Goal: Task Accomplishment & Management: Use online tool/utility

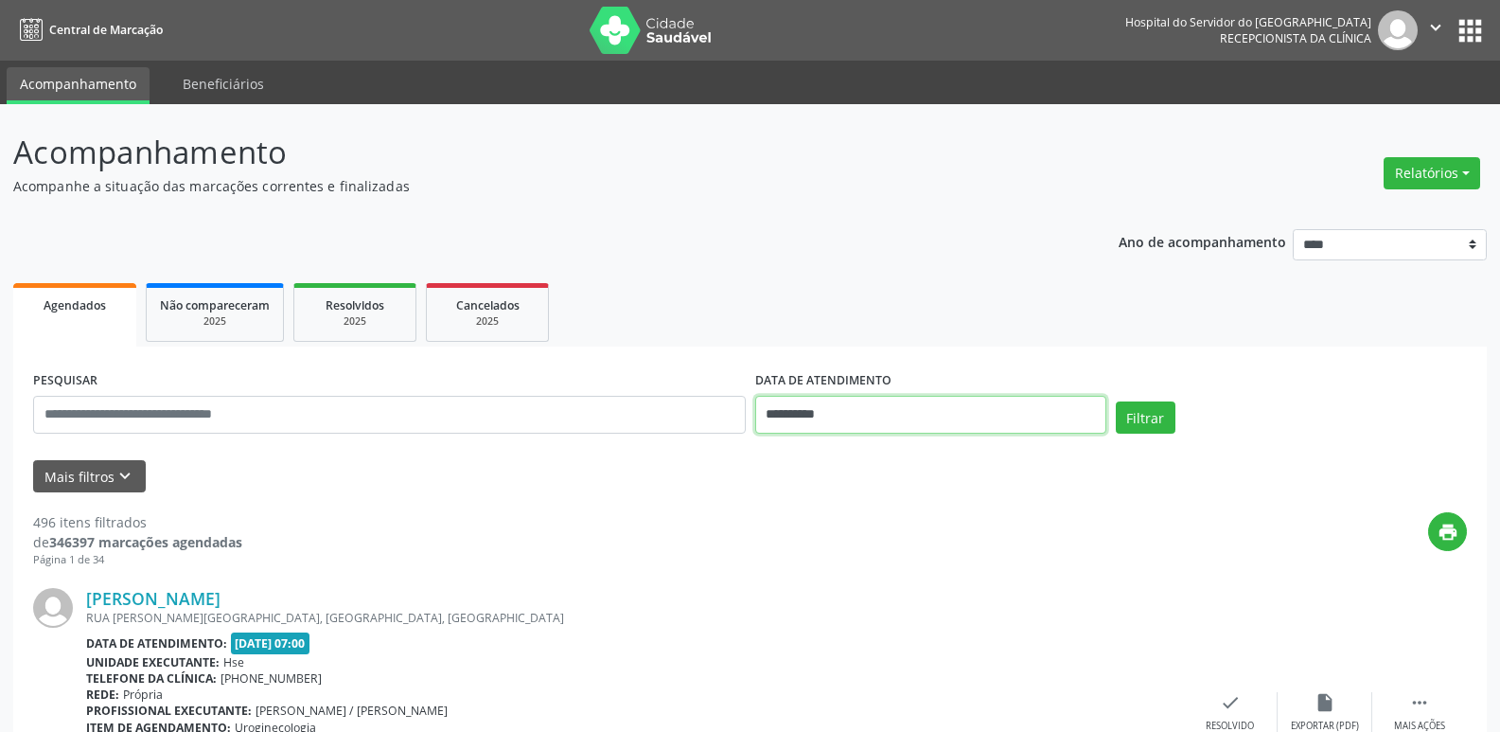
drag, startPoint x: 0, startPoint y: 0, endPoint x: 779, endPoint y: 413, distance: 881.6
click at [779, 413] on input "**********" at bounding box center [930, 415] width 351 height 38
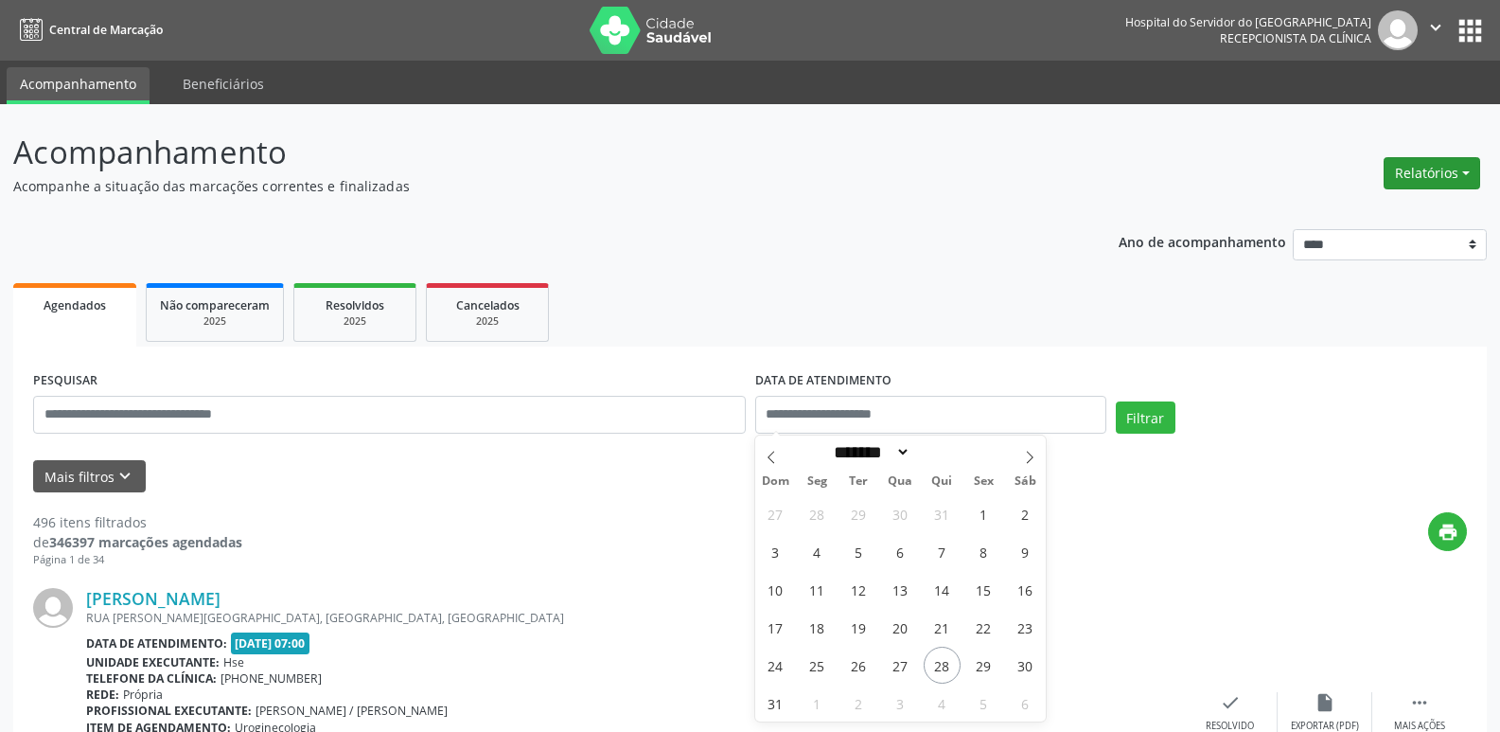
click at [1410, 160] on button "Relatórios" at bounding box center [1432, 173] width 97 height 32
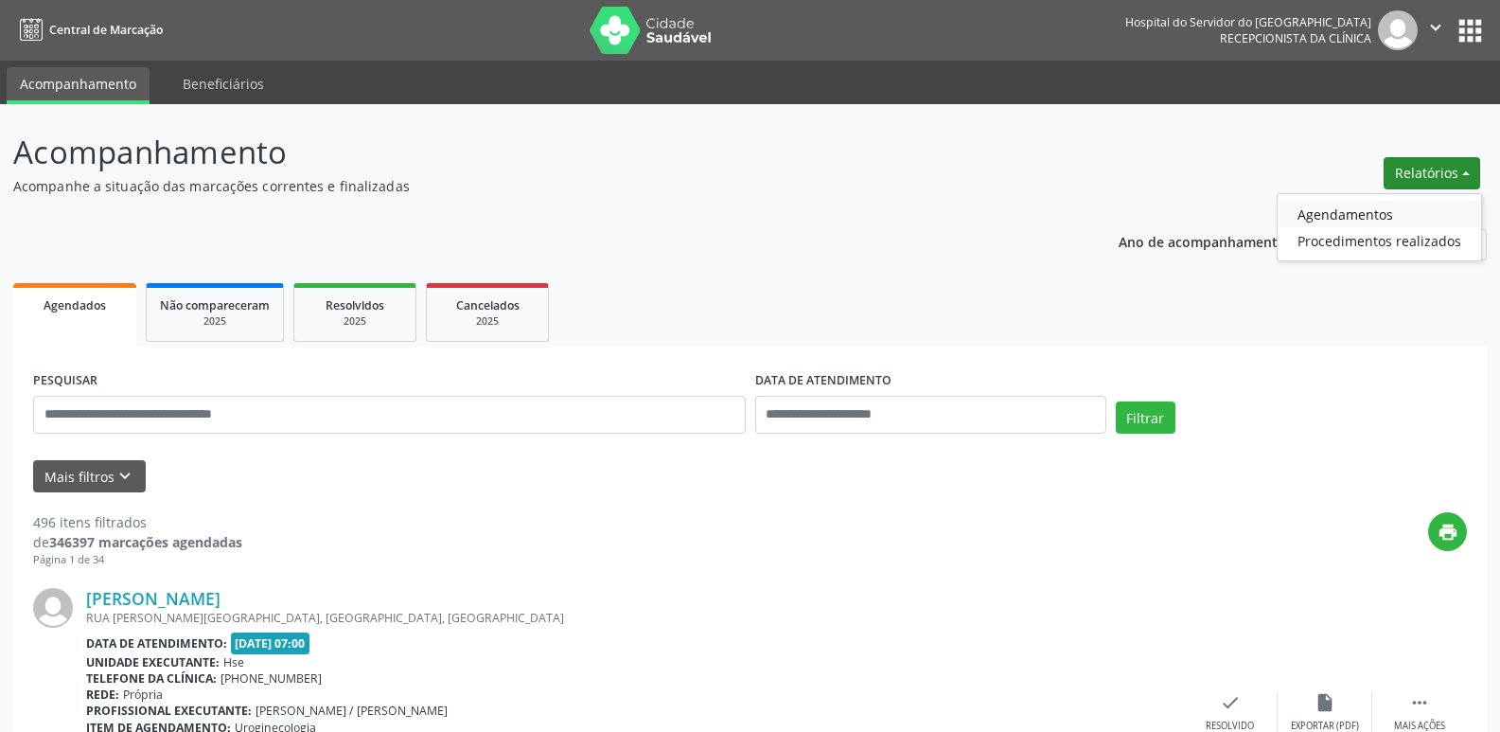
click at [1354, 219] on link "Agendamentos" at bounding box center [1380, 214] width 204 height 27
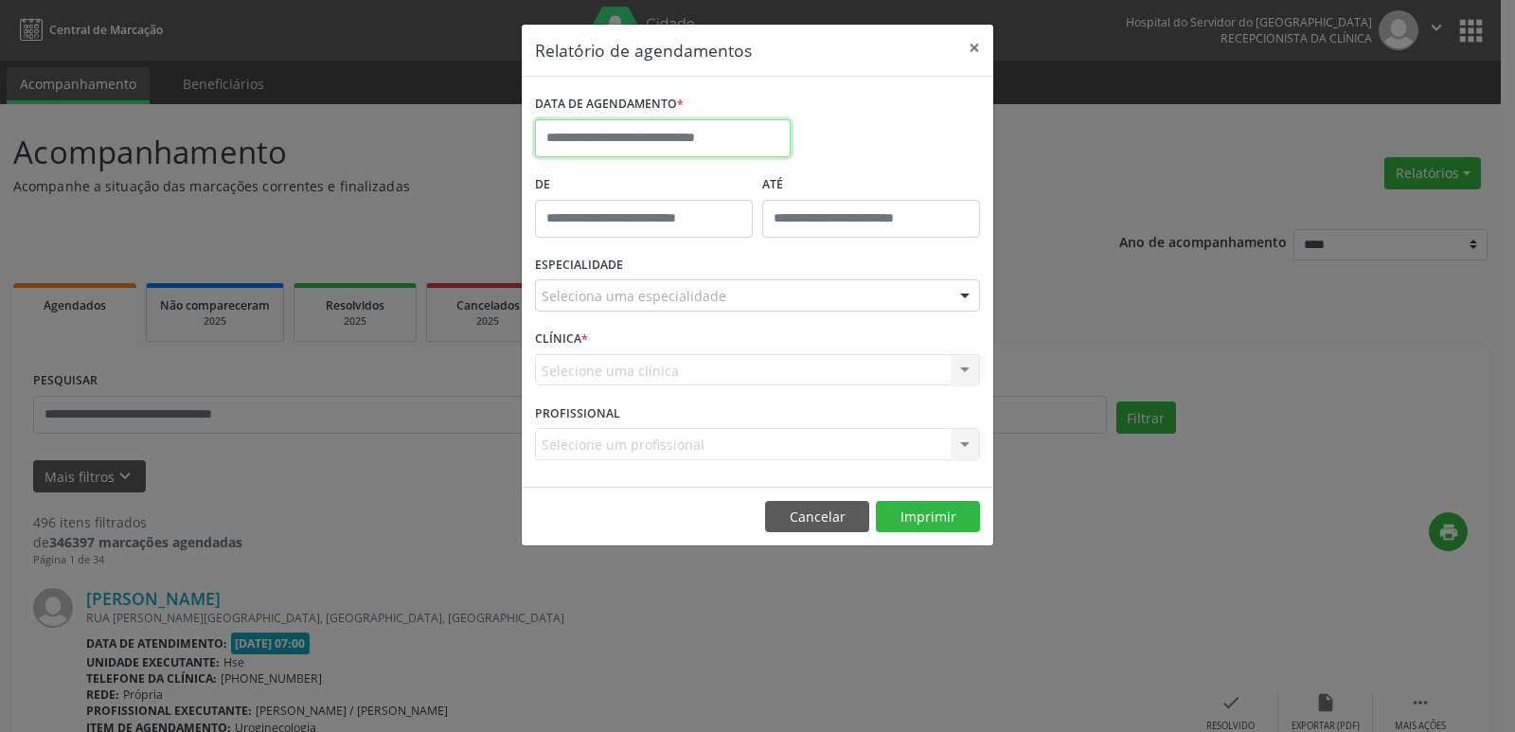
click at [641, 146] on input "text" at bounding box center [663, 138] width 256 height 38
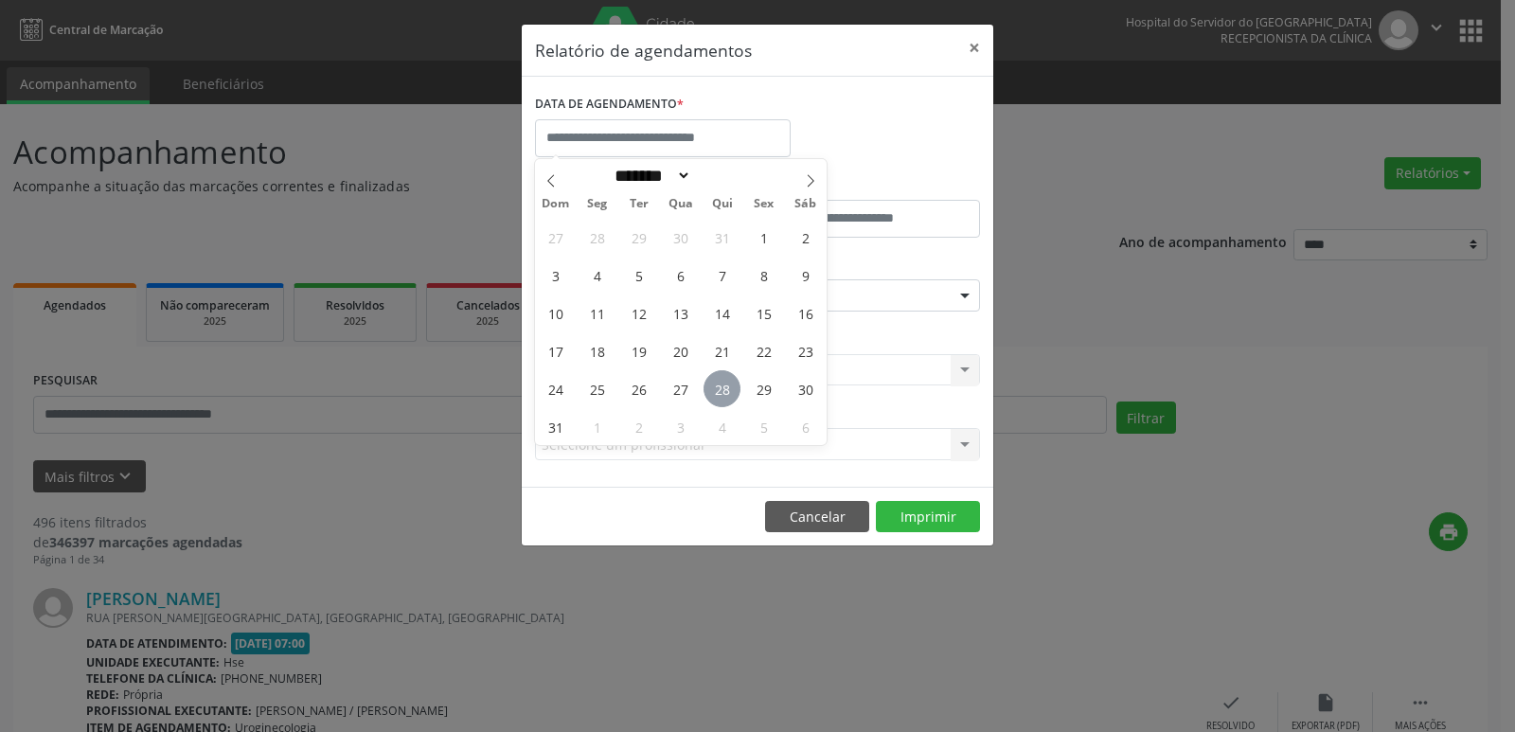
click at [710, 391] on span "28" at bounding box center [721, 388] width 37 height 37
type input "**********"
click at [709, 391] on span "28" at bounding box center [721, 388] width 37 height 37
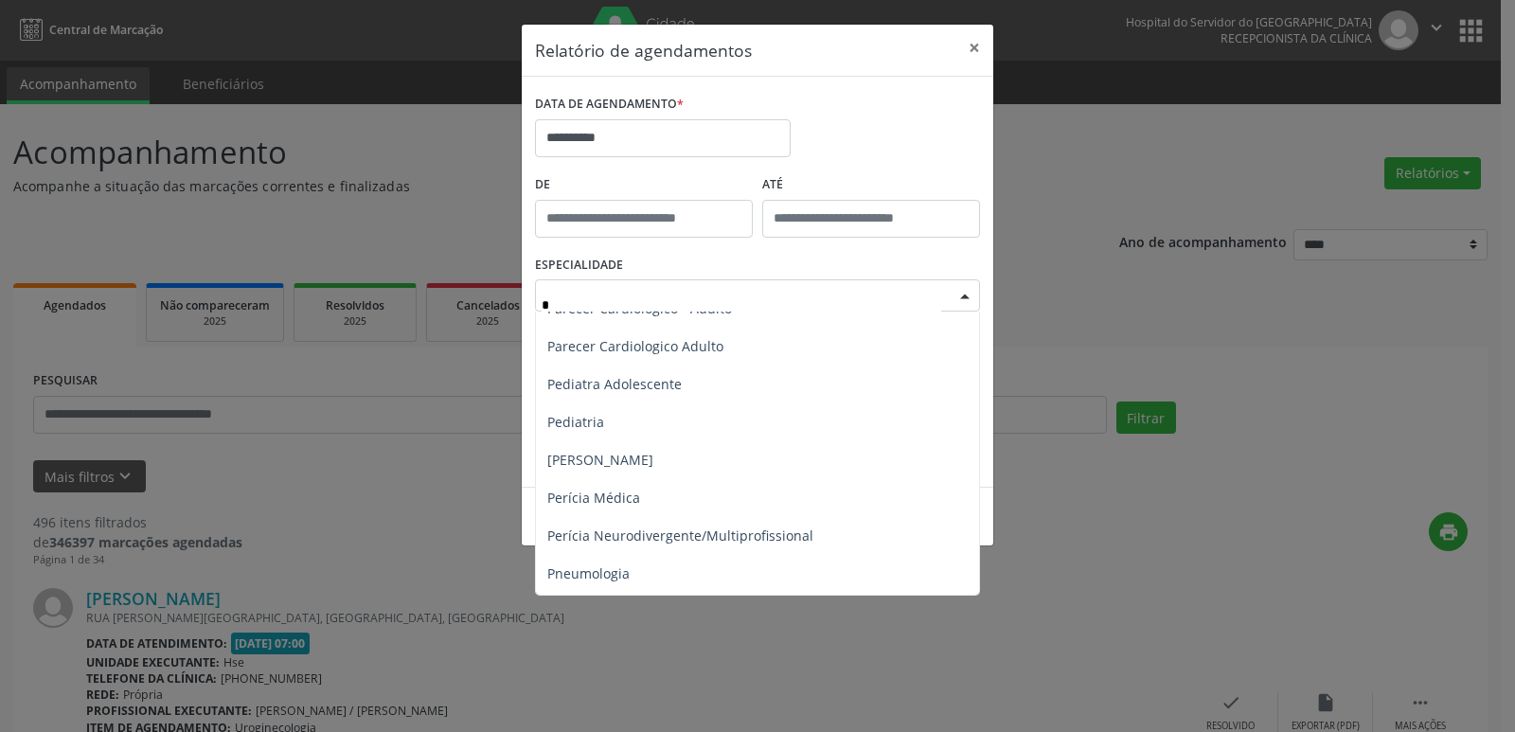
scroll to position [947, 0]
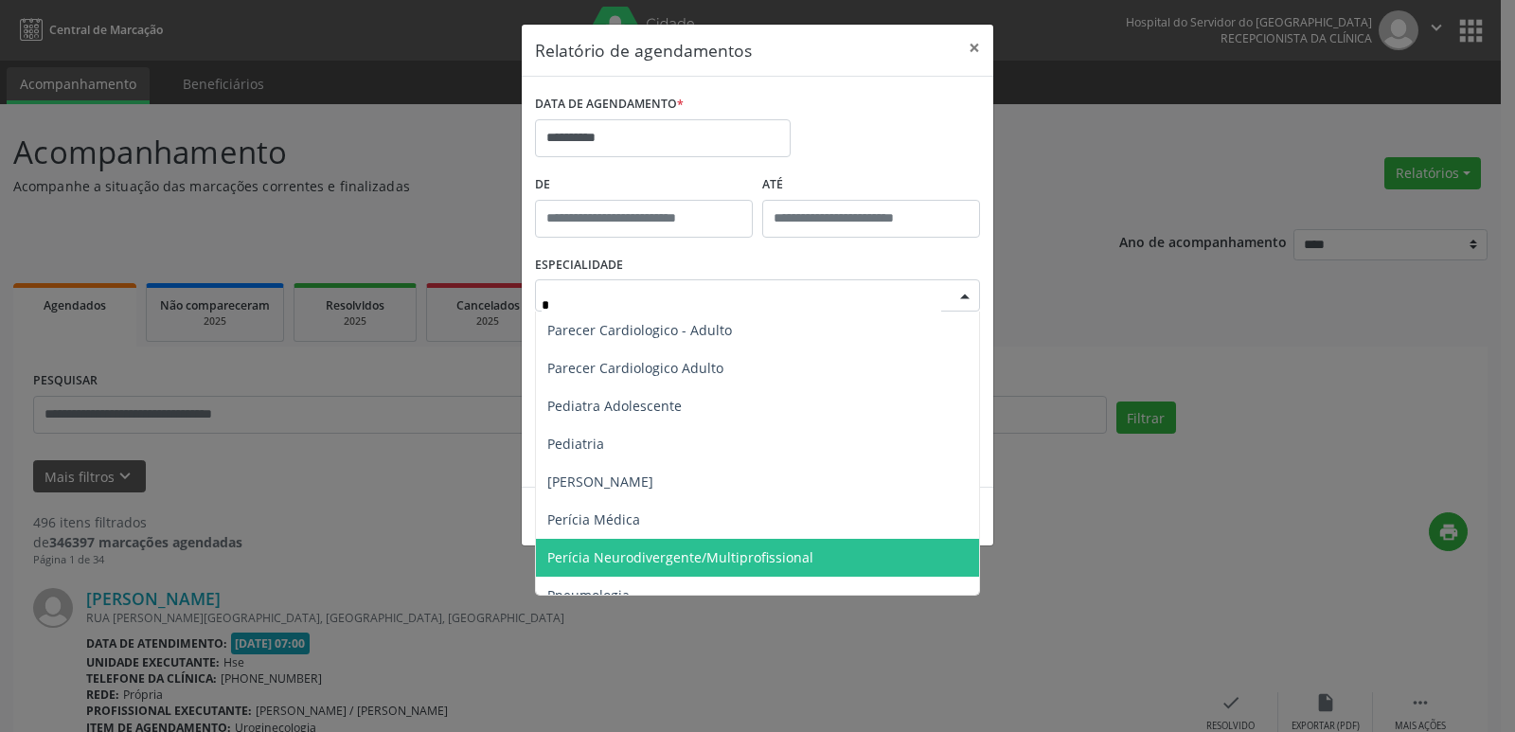
click at [718, 550] on span "Perícia Neurodivergente/Multiprofissional" at bounding box center [680, 557] width 266 height 18
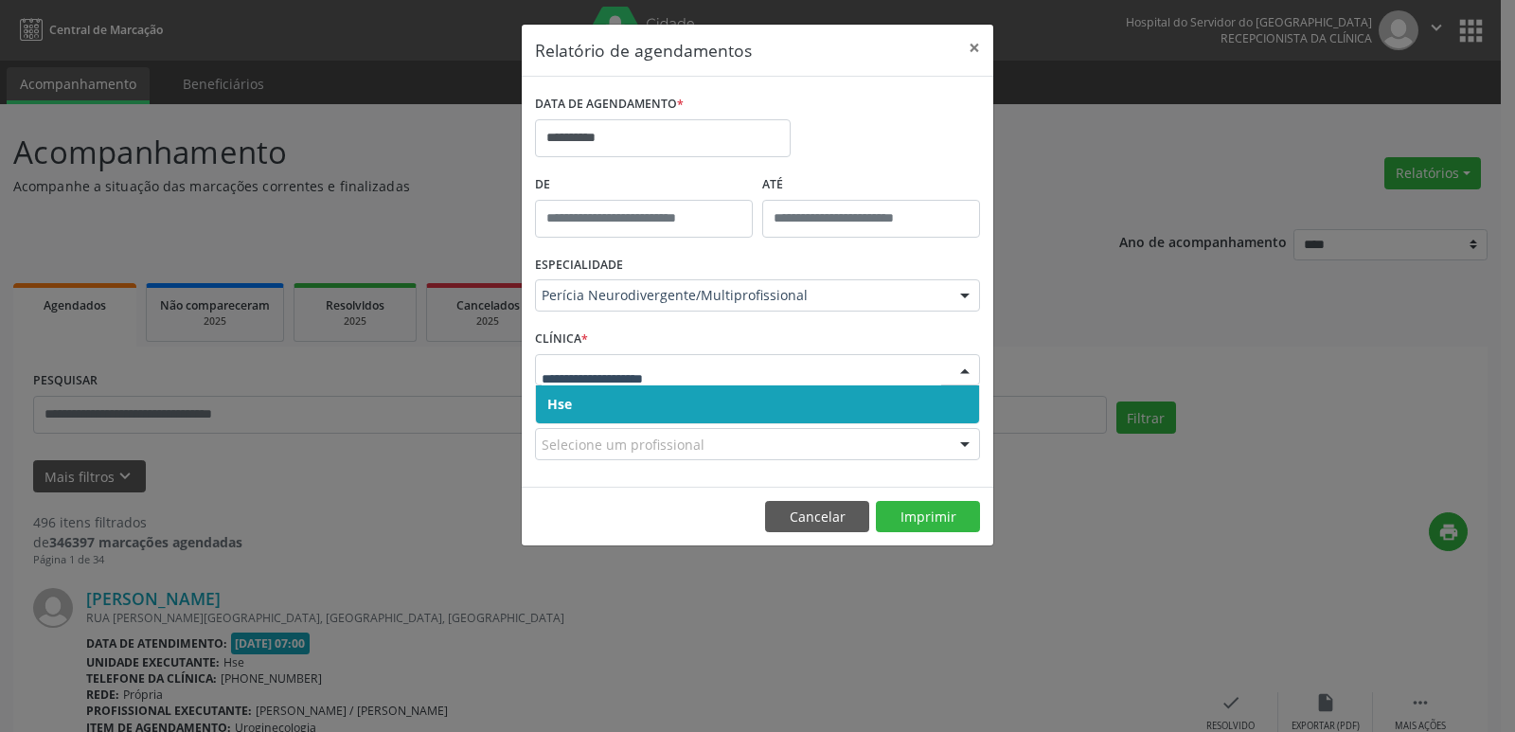
click at [577, 396] on span "Hse" at bounding box center [757, 404] width 443 height 38
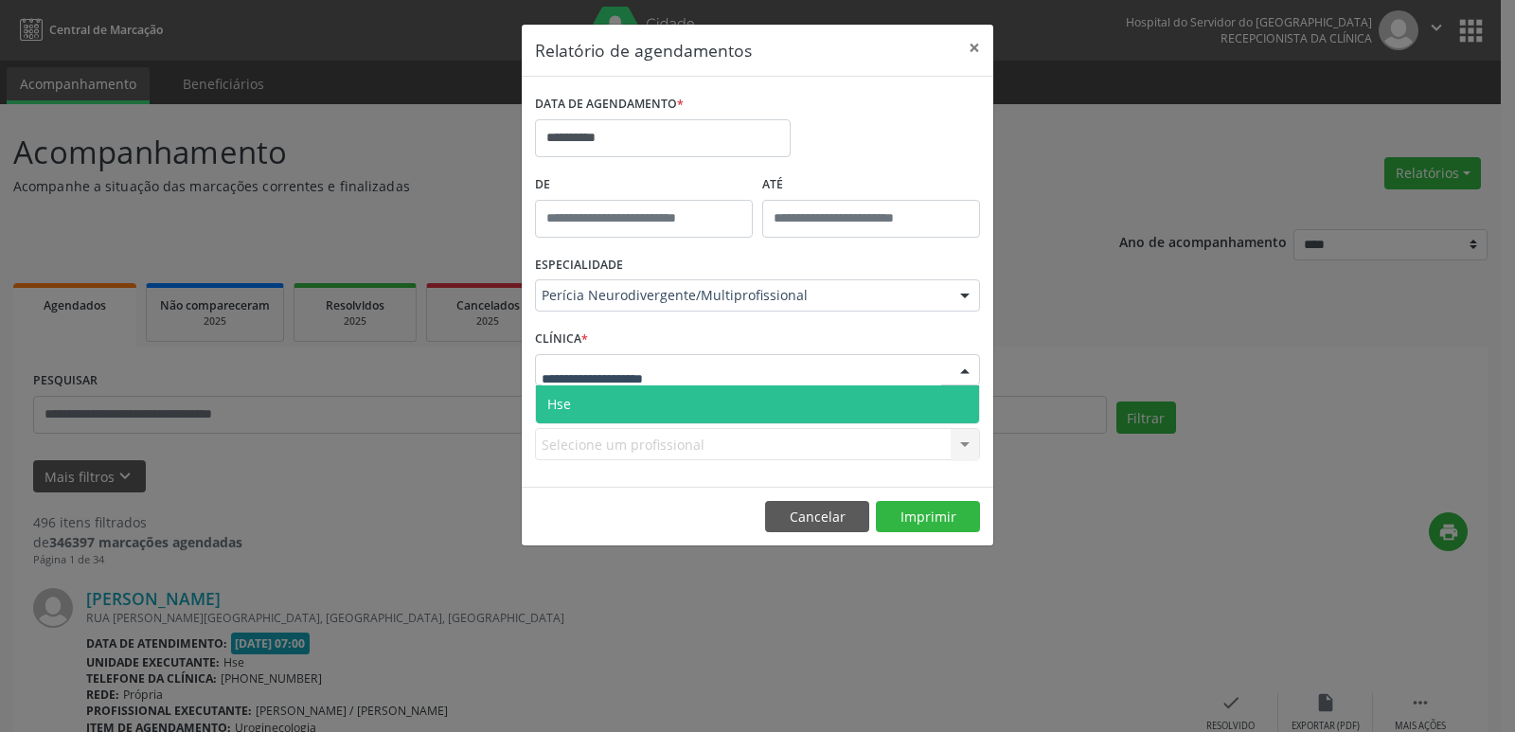
click at [579, 397] on span "Hse" at bounding box center [757, 404] width 443 height 38
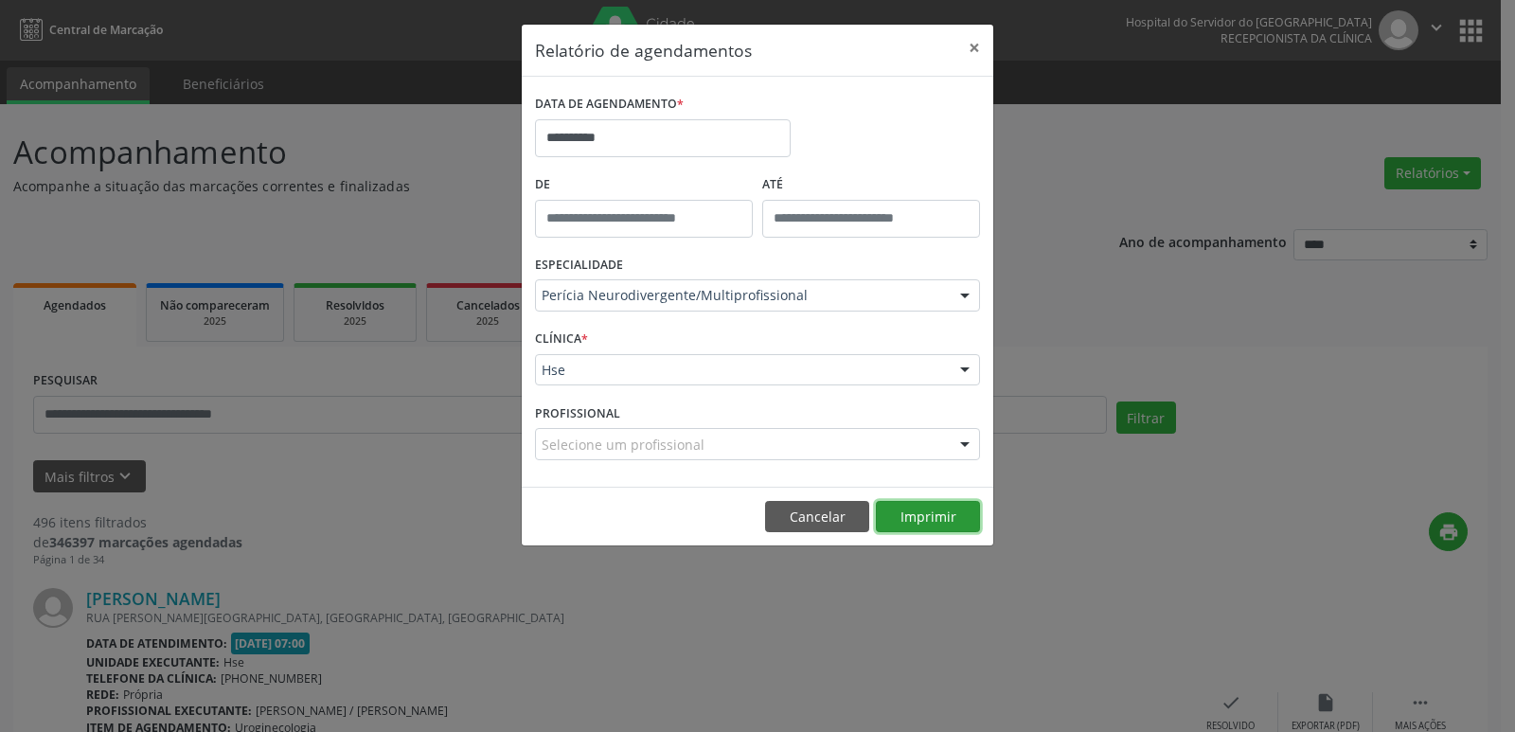
click at [914, 516] on button "Imprimir" at bounding box center [928, 517] width 104 height 32
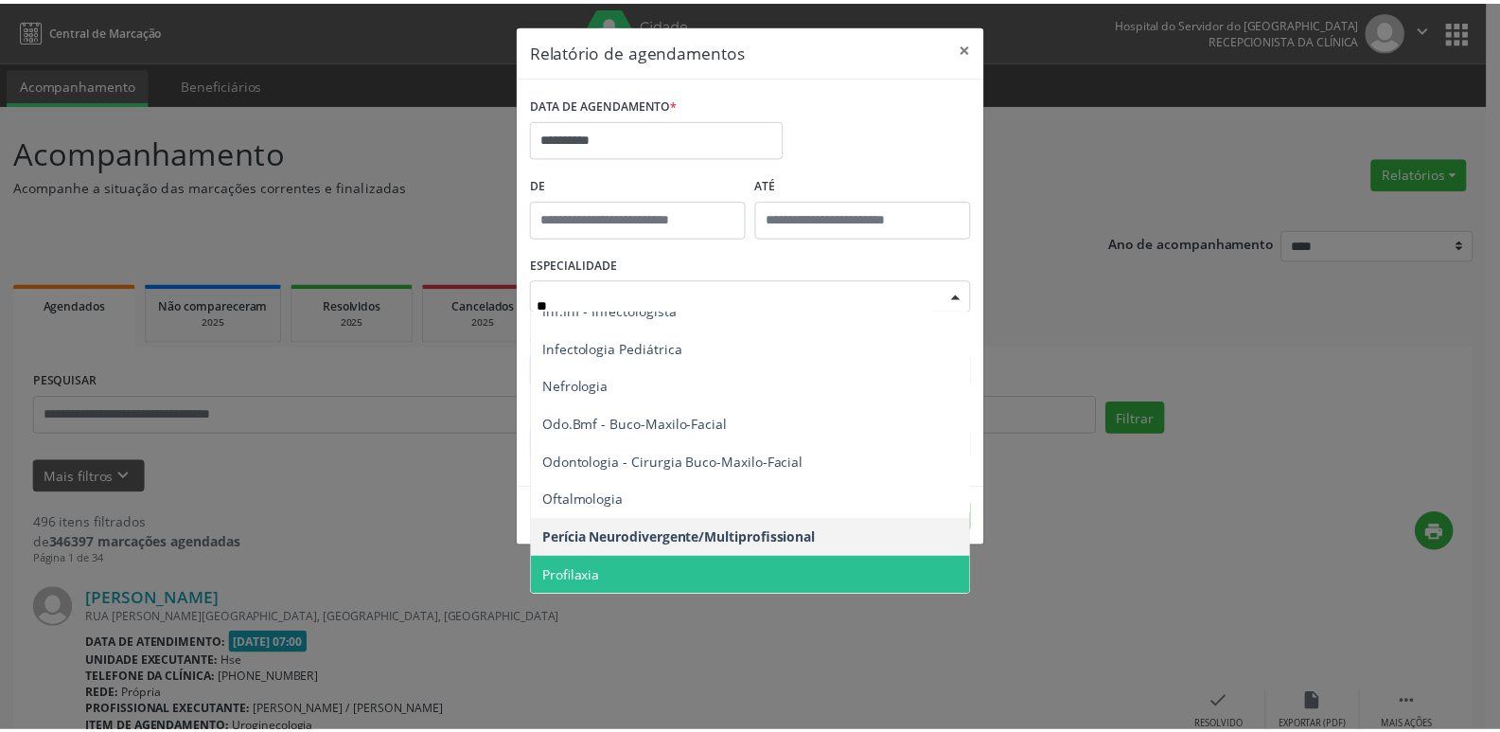
scroll to position [0, 0]
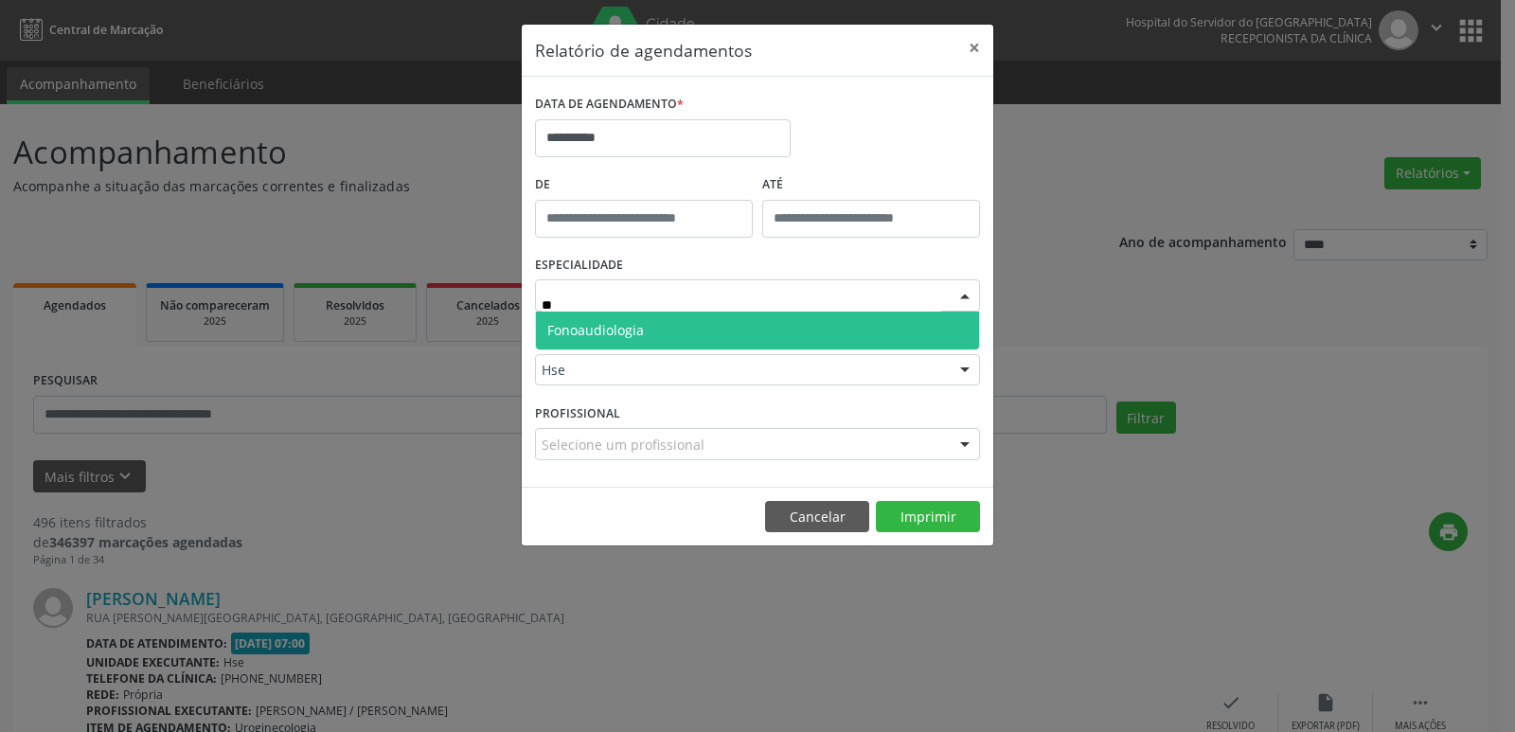
click at [594, 340] on span "Fonoaudiologia" at bounding box center [757, 330] width 443 height 38
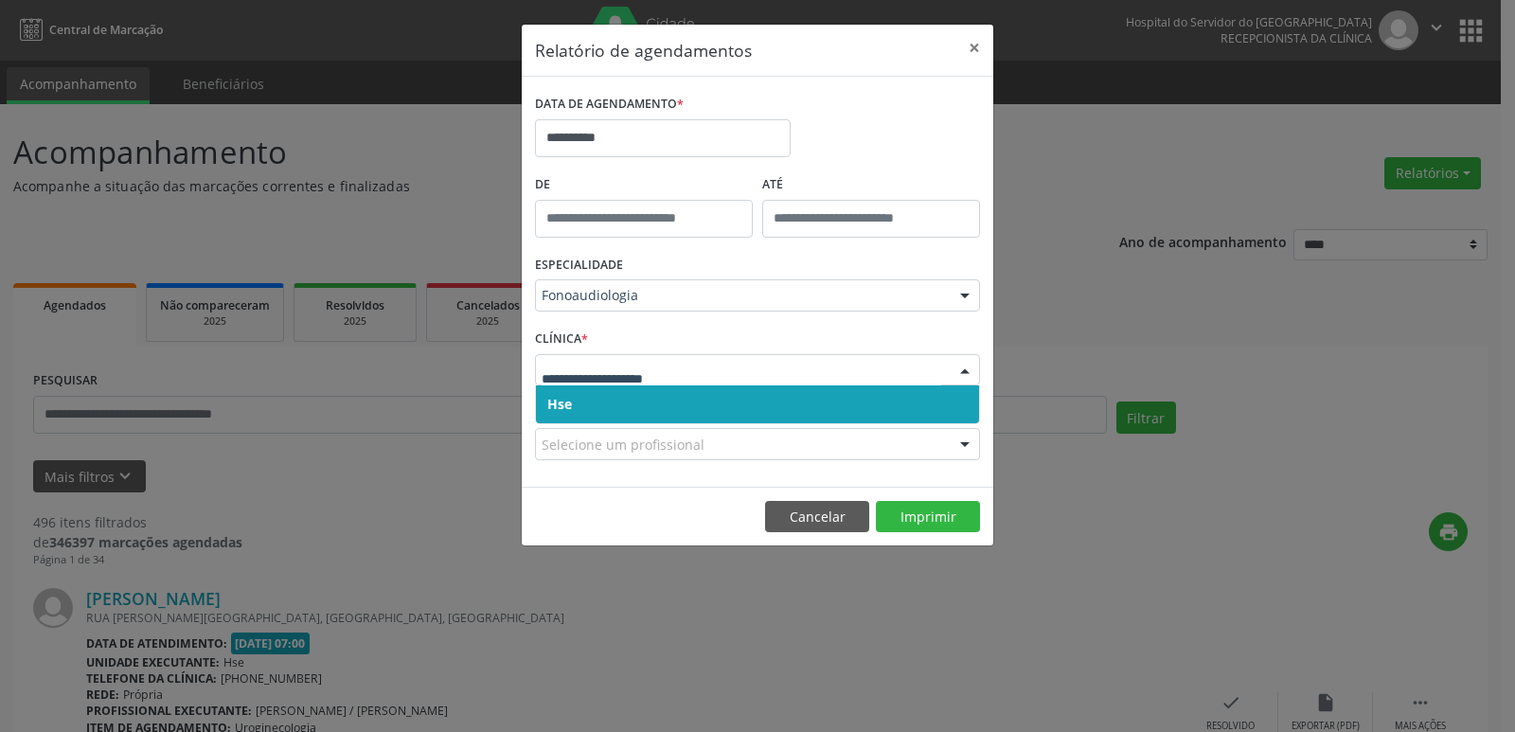
click at [563, 402] on span "Hse" at bounding box center [559, 404] width 25 height 18
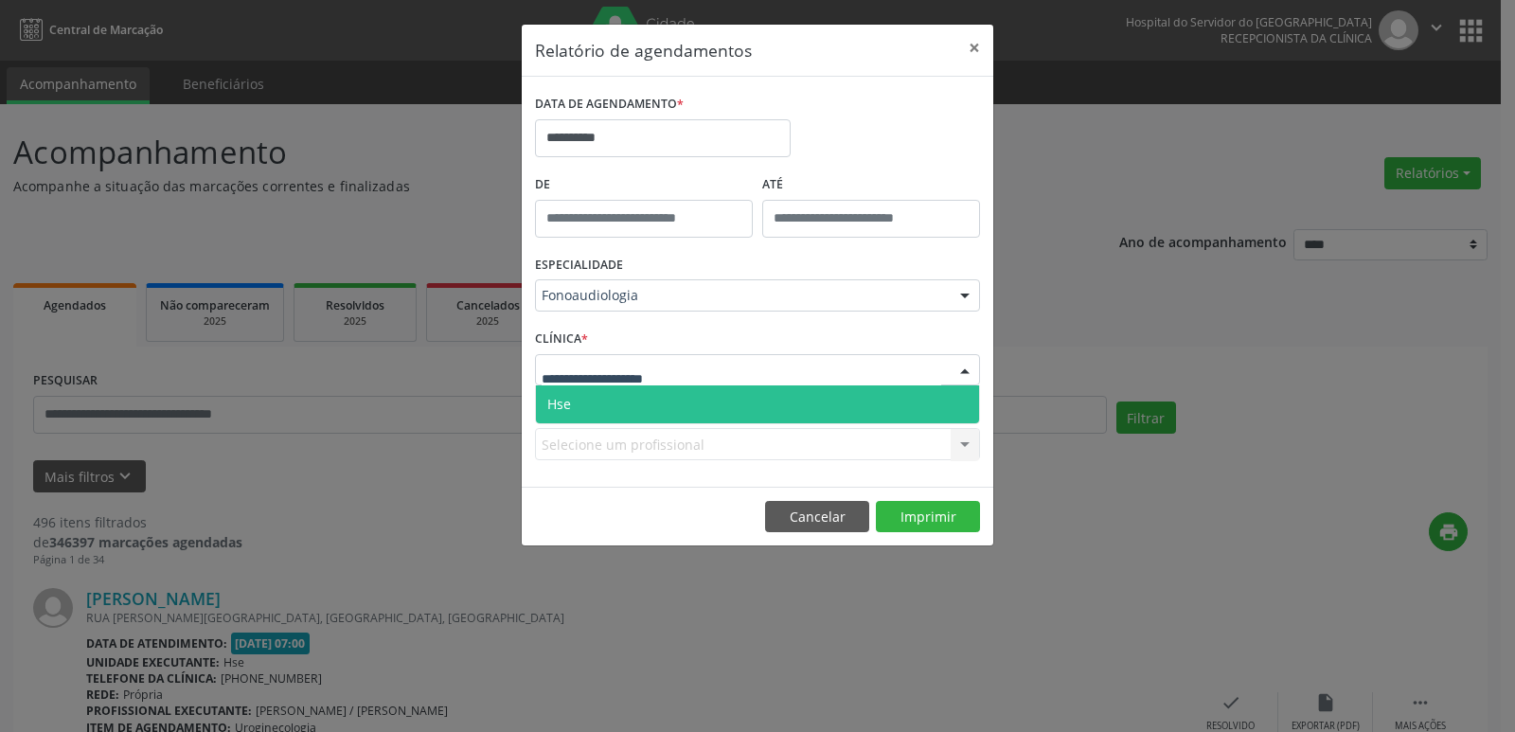
click at [570, 383] on div at bounding box center [757, 370] width 445 height 32
click at [575, 399] on span "Hse" at bounding box center [757, 404] width 443 height 38
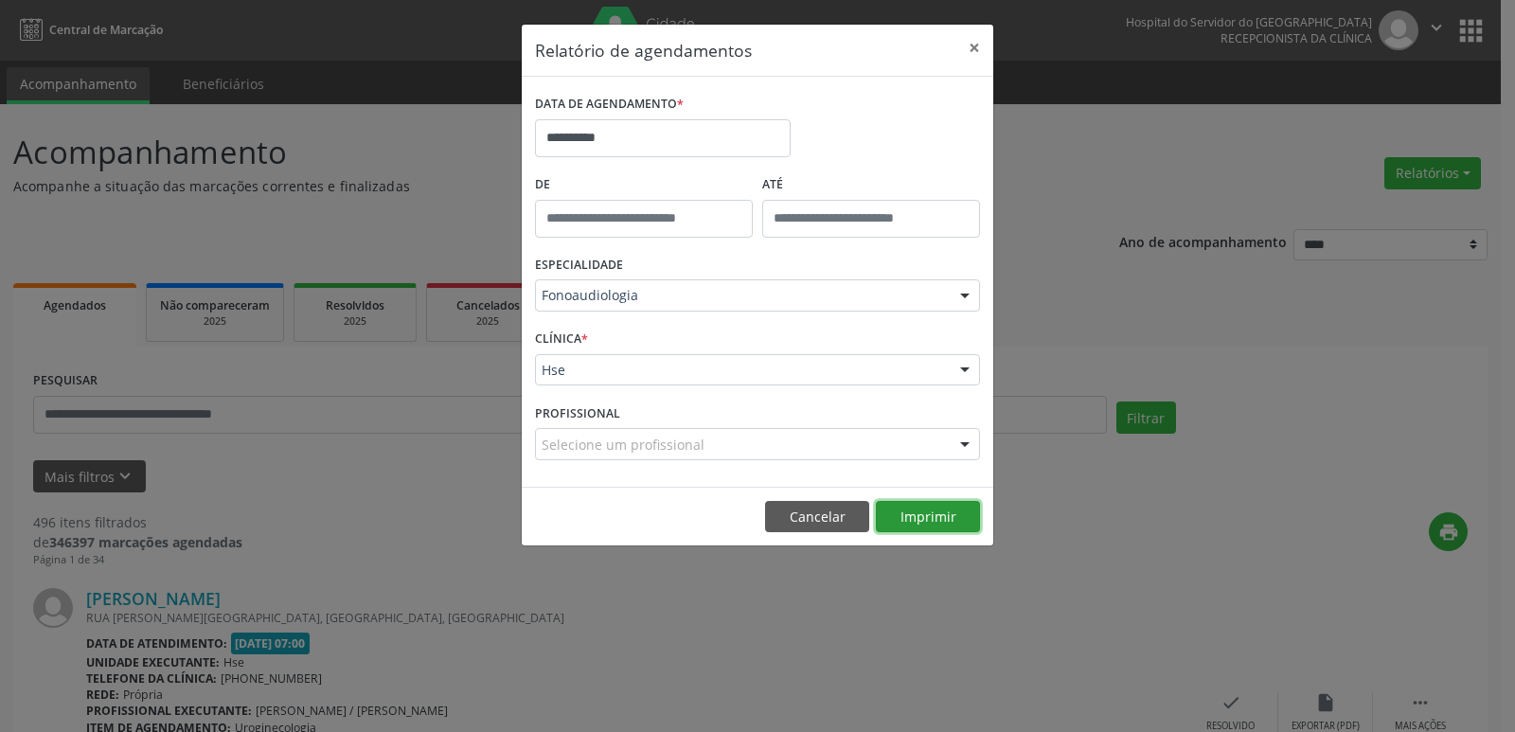
click at [943, 514] on button "Imprimir" at bounding box center [928, 517] width 104 height 32
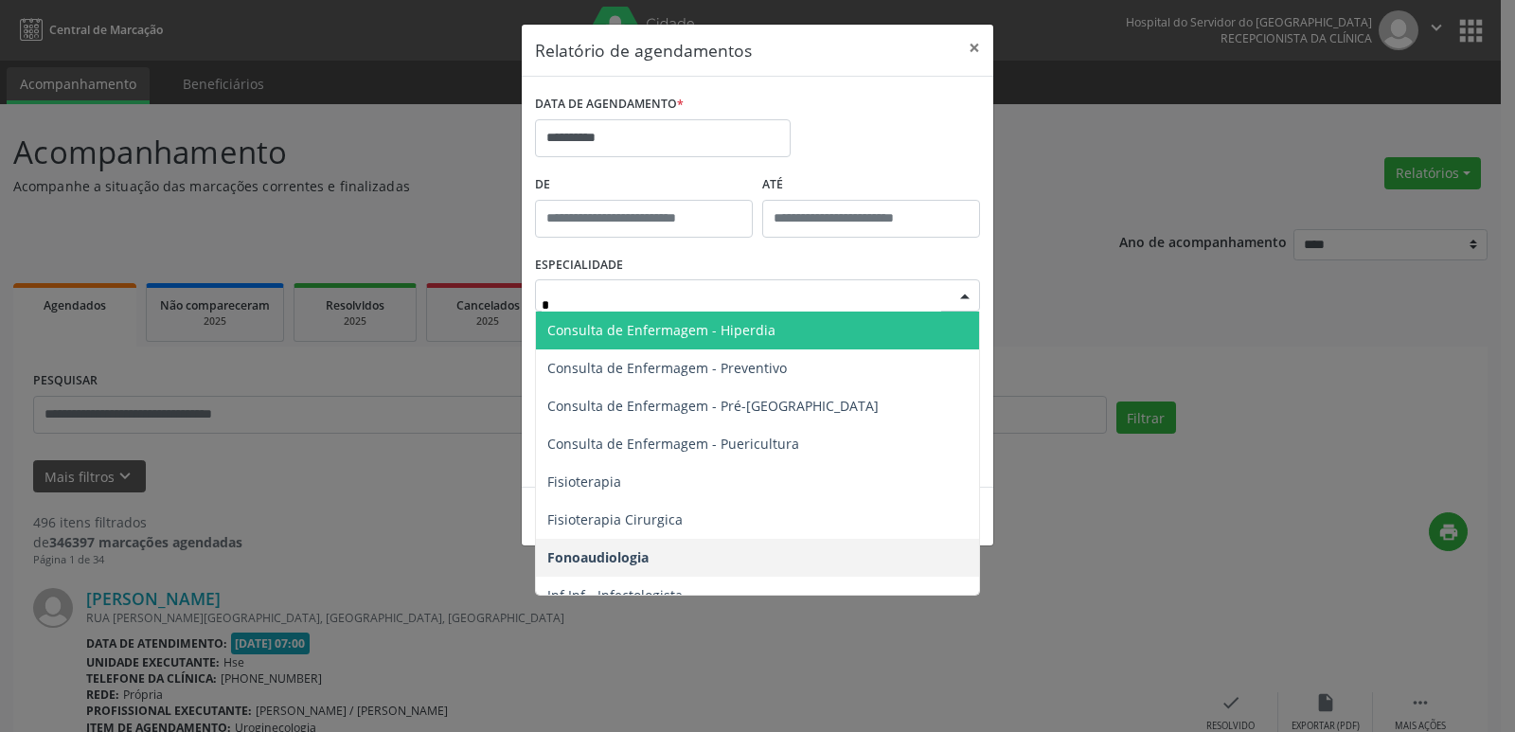
type input "**"
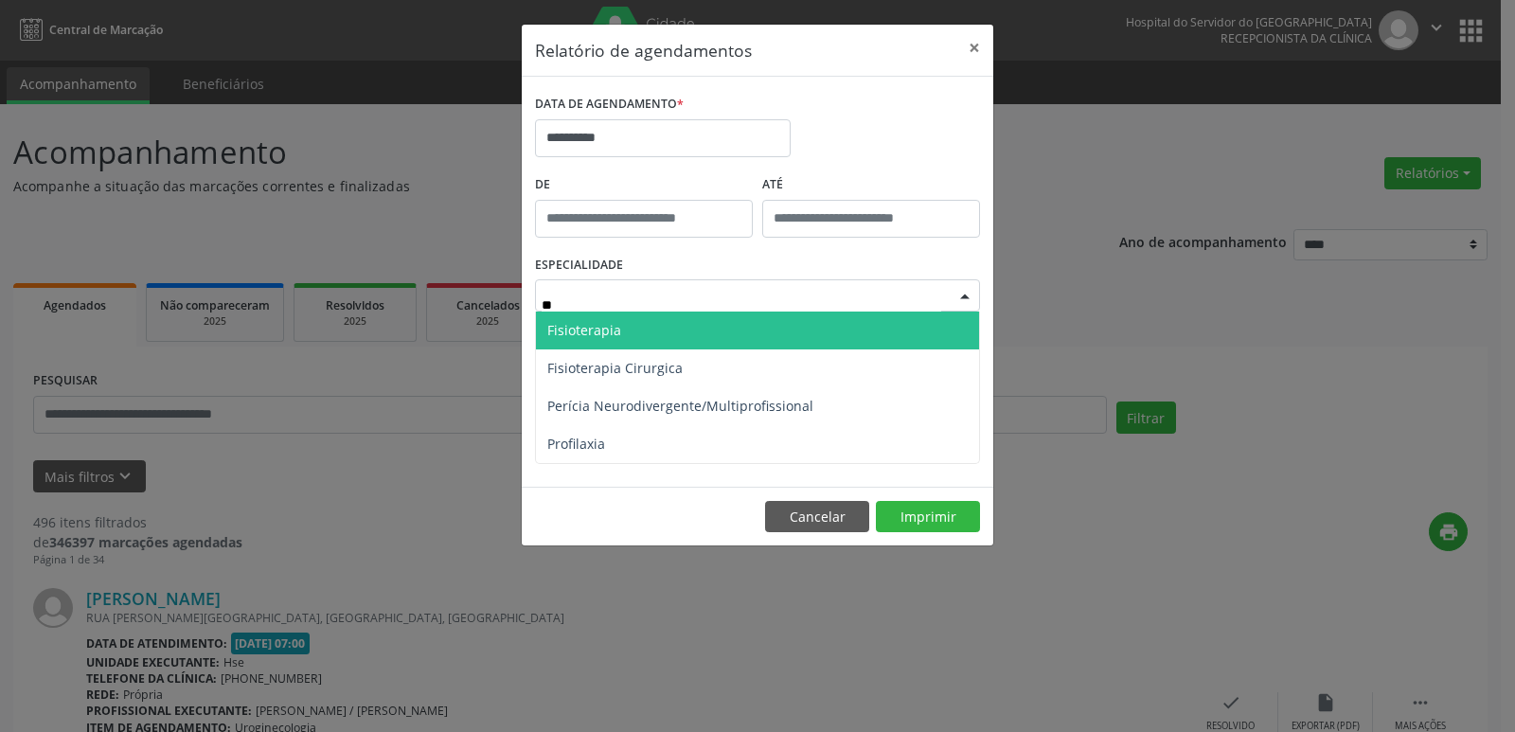
click at [573, 327] on span "Fisioterapia" at bounding box center [584, 330] width 74 height 18
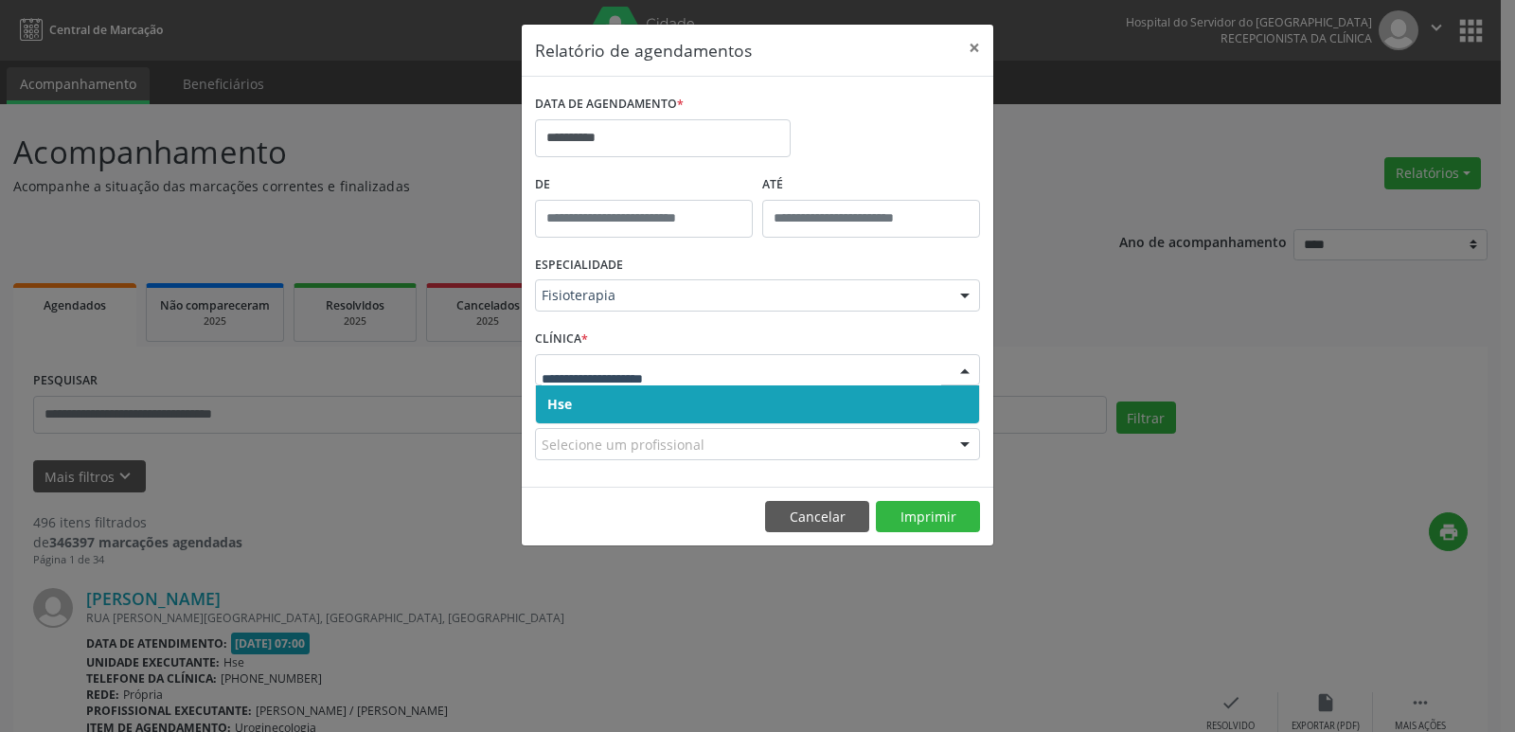
click at [568, 402] on span "Hse" at bounding box center [559, 404] width 25 height 18
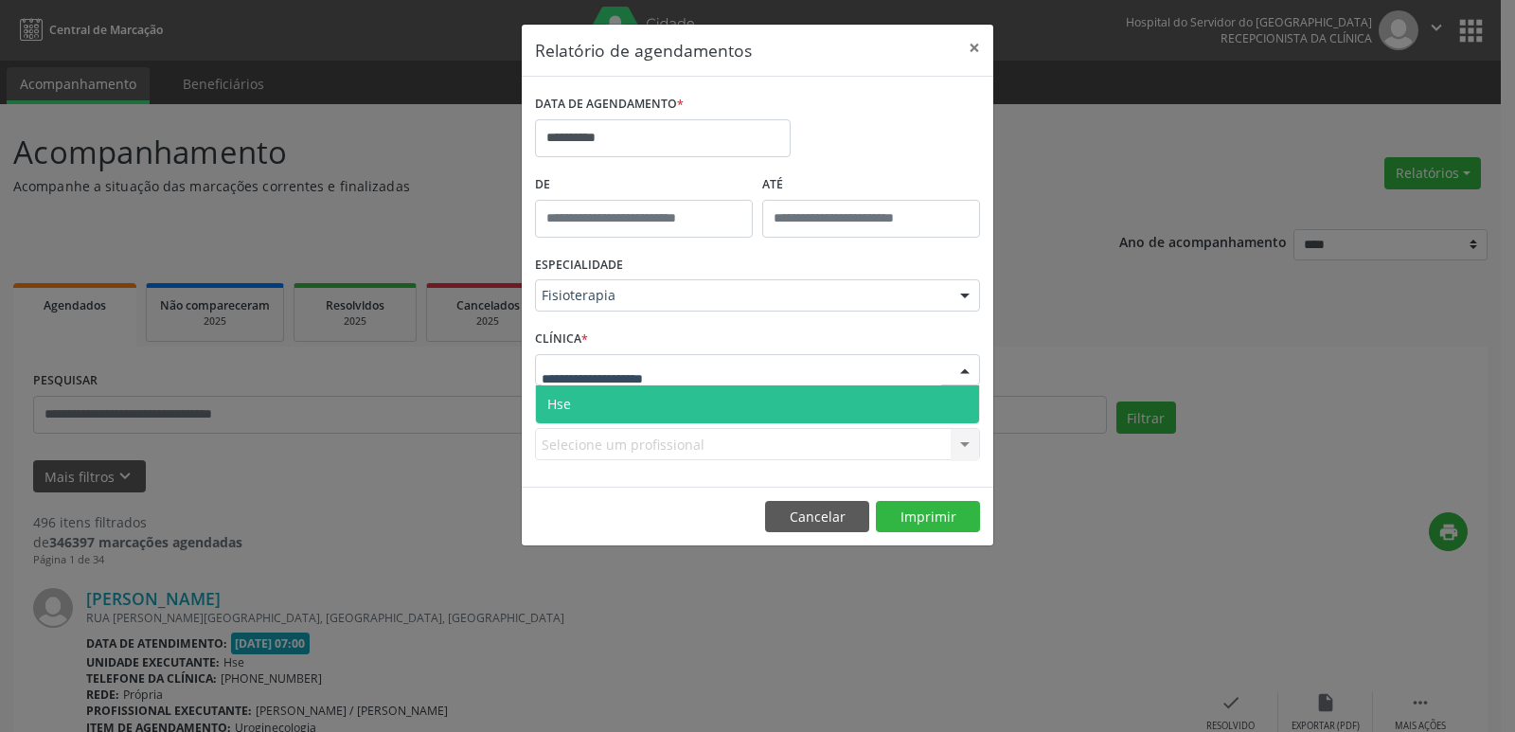
click at [570, 394] on span "Hse" at bounding box center [757, 404] width 443 height 38
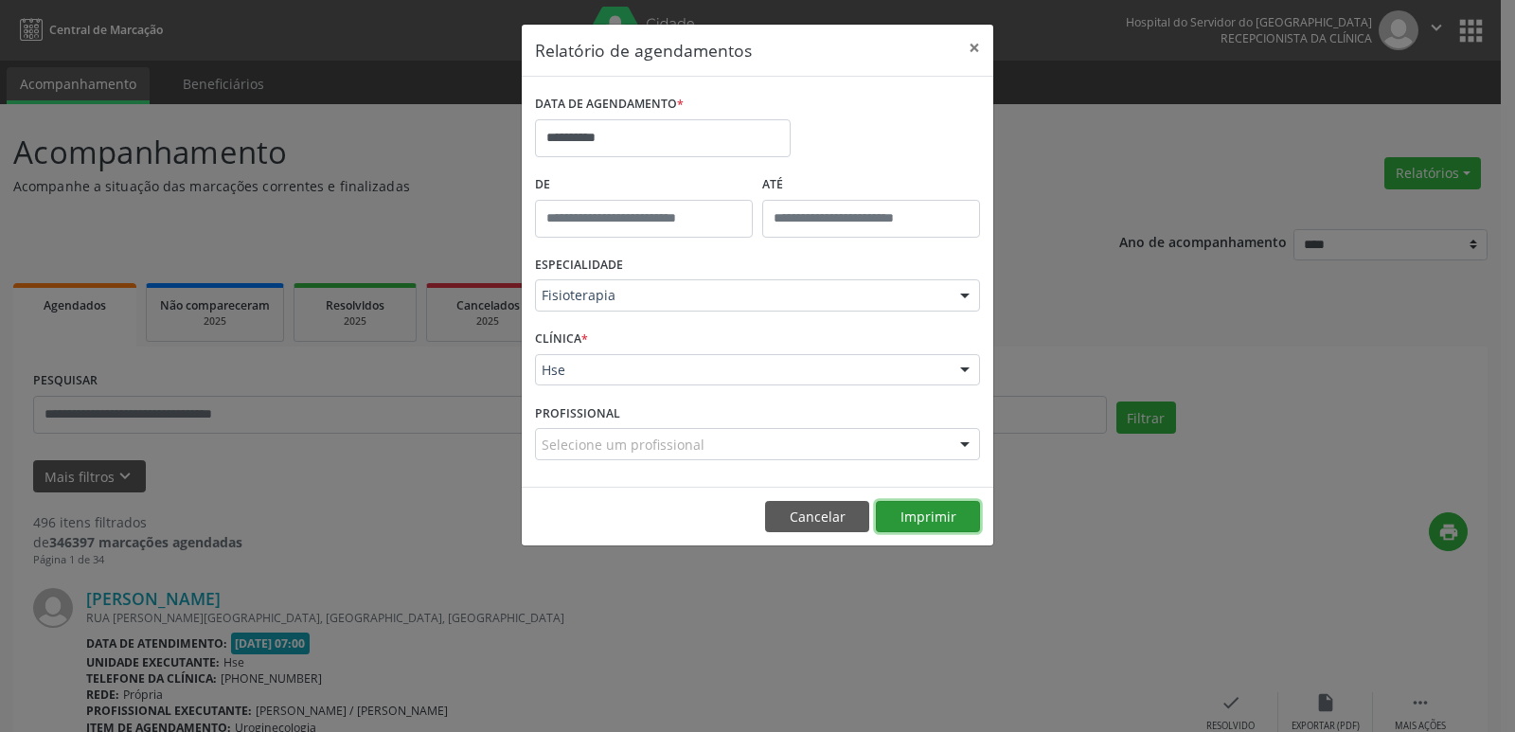
click at [944, 501] on button "Imprimir" at bounding box center [928, 517] width 104 height 32
click at [969, 48] on button "×" at bounding box center [974, 48] width 38 height 46
